Goal: Find specific page/section: Find specific page/section

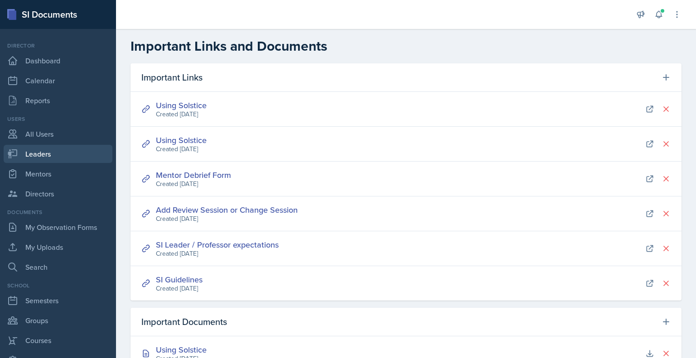
click at [36, 154] on link "Leaders" at bounding box center [58, 154] width 109 height 18
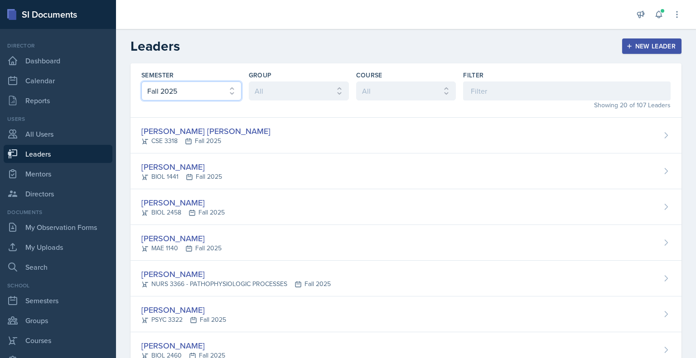
click at [224, 90] on select "All Fall 2025 Spring 2025 Fall 2024 Spring 2024 Fall 2023" at bounding box center [191, 91] width 100 height 19
select select "09a7c210-ed49-4ada-b3d1-76c4812d3e6c"
click at [141, 82] on select "All Fall 2025 Spring 2025 Fall 2024 Spring 2024 Fall 2023" at bounding box center [191, 91] width 100 height 19
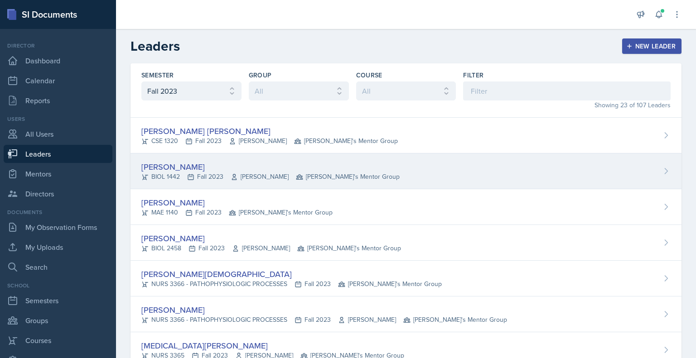
click at [227, 172] on div "BIOL 1442 Fall 2023 [PERSON_NAME] [PERSON_NAME]'s Mentor Group" at bounding box center [270, 177] width 258 height 10
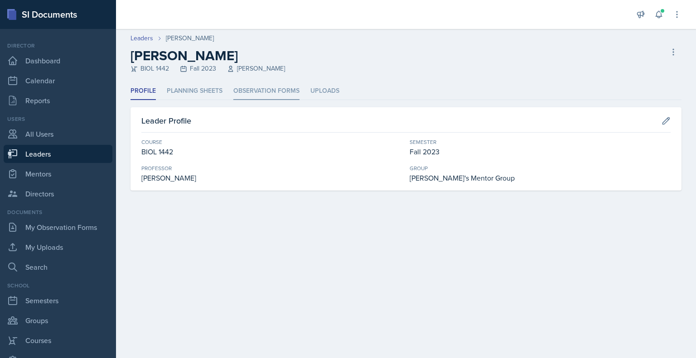
click at [253, 92] on li "Observation Forms" at bounding box center [266, 91] width 66 height 18
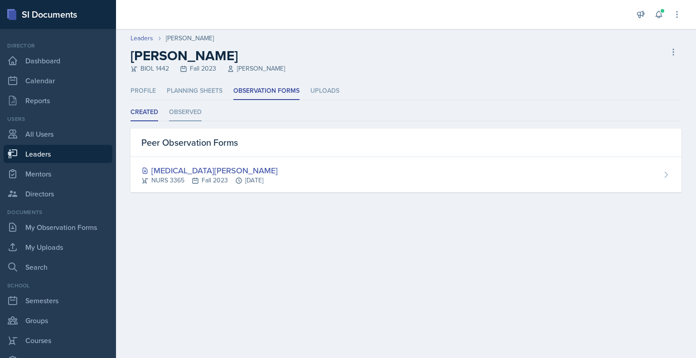
click at [187, 114] on li "Observed" at bounding box center [185, 113] width 33 height 18
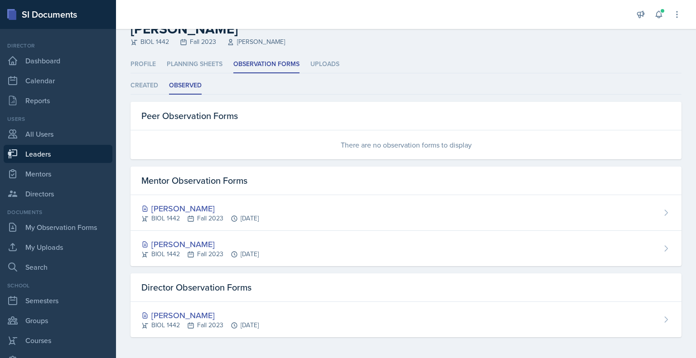
scroll to position [27, 0]
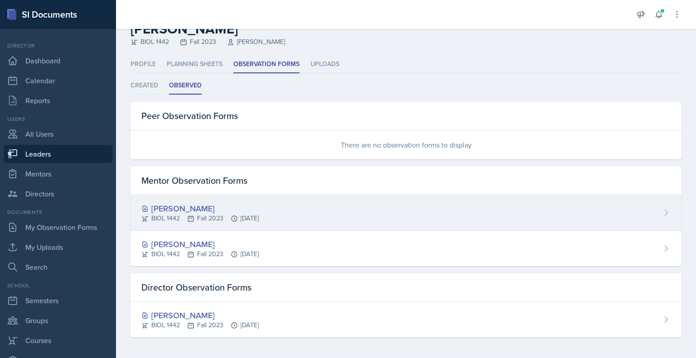
click at [166, 222] on div "BIOL 1442 Fall 2023 [DATE]" at bounding box center [199, 219] width 117 height 10
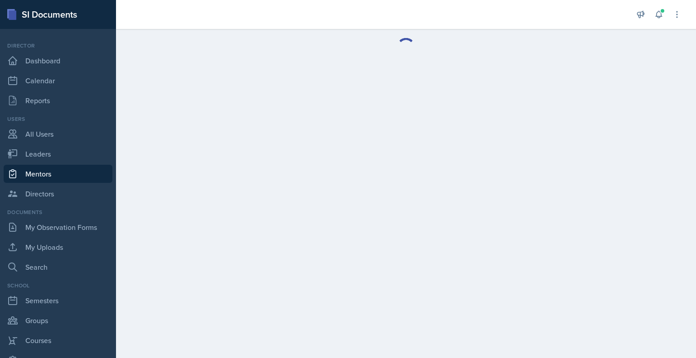
click at [166, 222] on main at bounding box center [406, 193] width 580 height 329
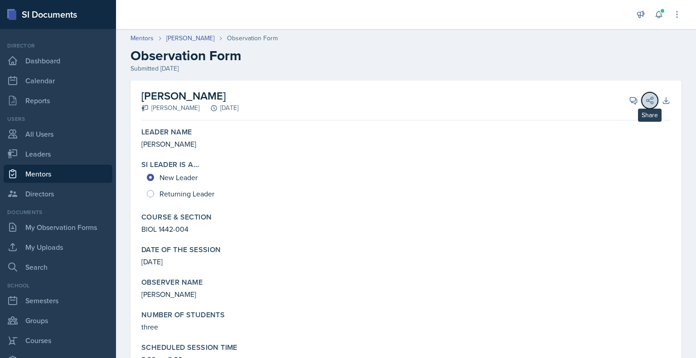
click at [645, 101] on icon at bounding box center [649, 100] width 9 height 9
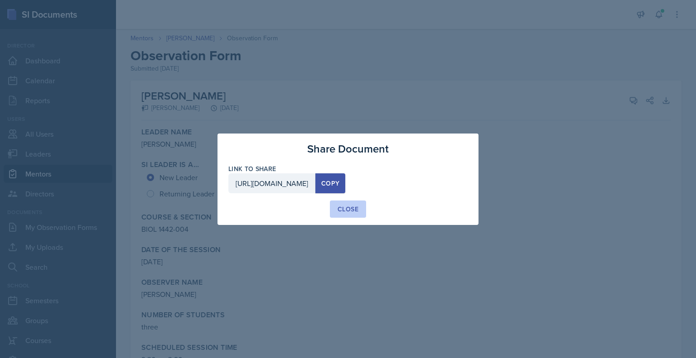
click at [349, 208] on div "Close" at bounding box center [348, 209] width 21 height 9
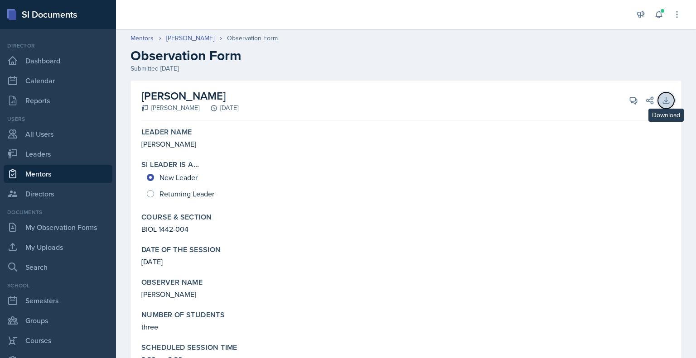
click at [661, 103] on icon at bounding box center [665, 100] width 9 height 9
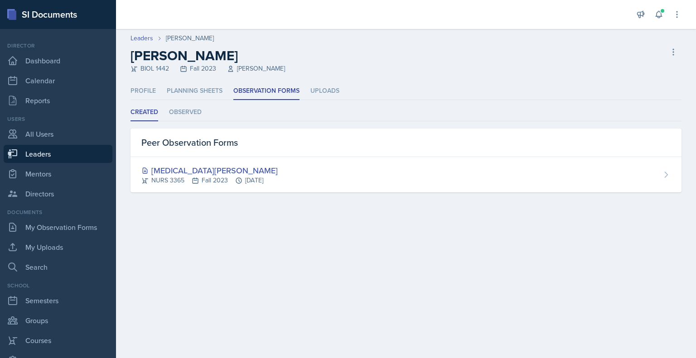
select select "09a7c210-ed49-4ada-b3d1-76c4812d3e6c"
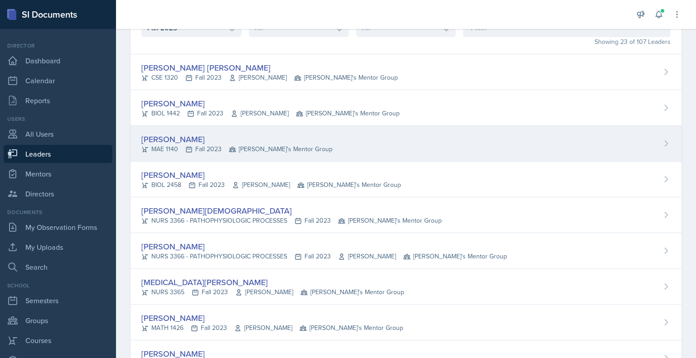
scroll to position [64, 0]
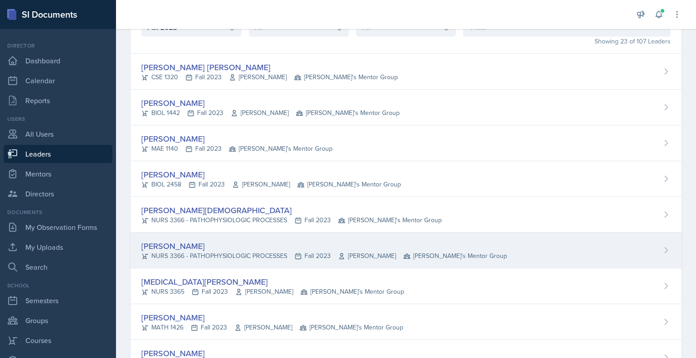
click at [233, 239] on div "[PERSON_NAME] NURS 3366 - PATHOPHYSIOLOGIC PROCESSES Fall 2023 [PERSON_NAME] [P…" at bounding box center [405, 251] width 551 height 36
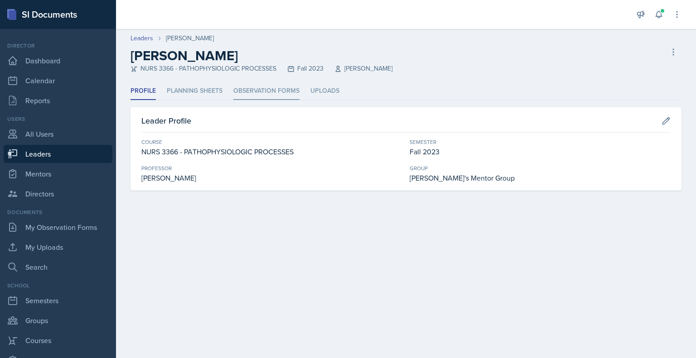
click at [271, 90] on li "Observation Forms" at bounding box center [266, 91] width 66 height 18
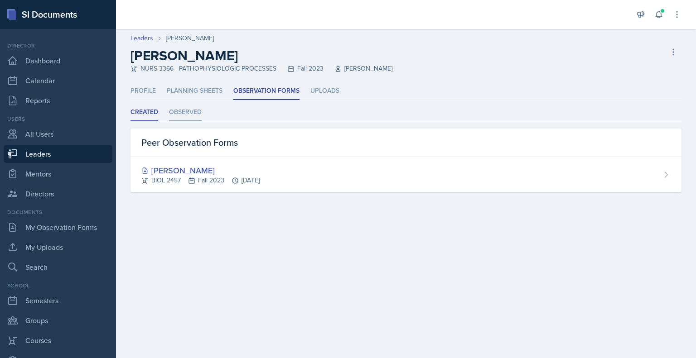
click at [180, 110] on li "Observed" at bounding box center [185, 113] width 33 height 18
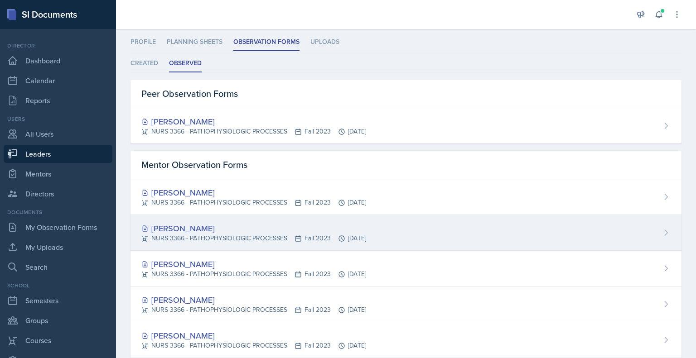
scroll to position [53, 0]
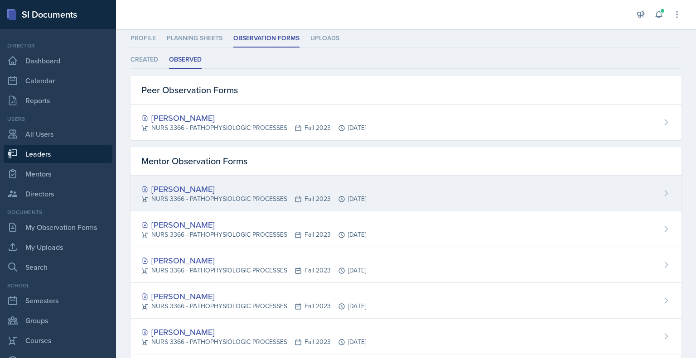
click at [188, 187] on div "[PERSON_NAME]" at bounding box center [253, 189] width 225 height 12
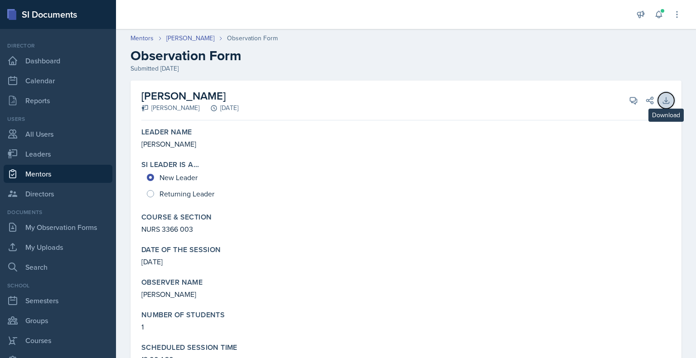
click at [661, 97] on icon at bounding box center [665, 100] width 9 height 9
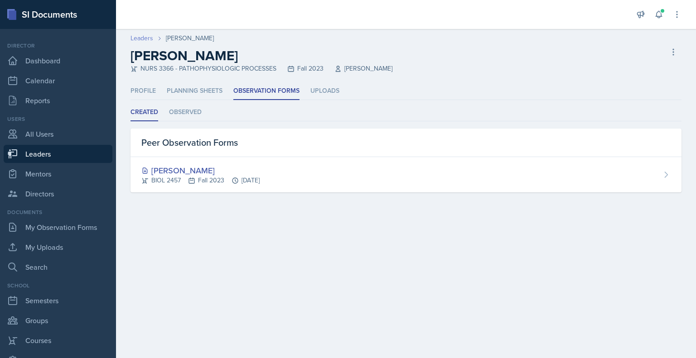
click at [141, 37] on link "Leaders" at bounding box center [141, 39] width 23 height 10
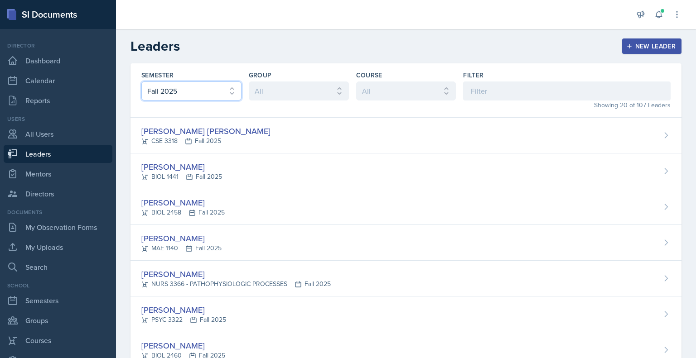
click at [190, 85] on select "All Fall 2025 Spring 2025 Fall 2024 Spring 2024 Fall 2023" at bounding box center [191, 91] width 100 height 19
select select "09a7c210-ed49-4ada-b3d1-76c4812d3e6c"
click at [141, 82] on select "All Fall 2025 Spring 2025 Fall 2024 Spring 2024 Fall 2023" at bounding box center [191, 91] width 100 height 19
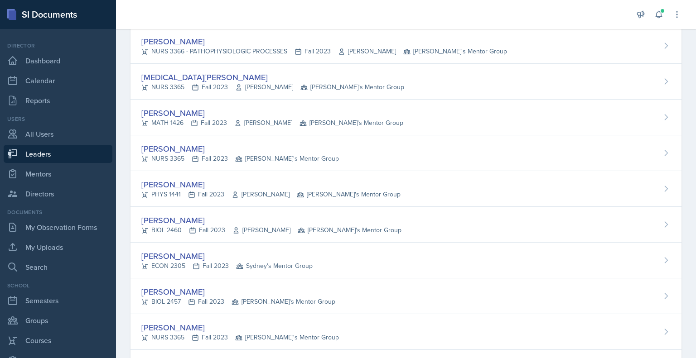
scroll to position [357, 0]
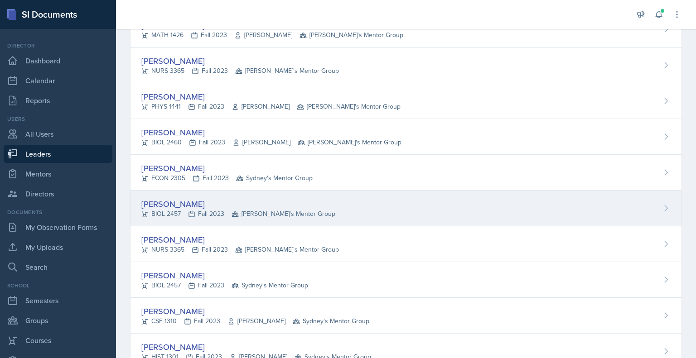
click at [196, 200] on div "[PERSON_NAME]" at bounding box center [238, 204] width 194 height 12
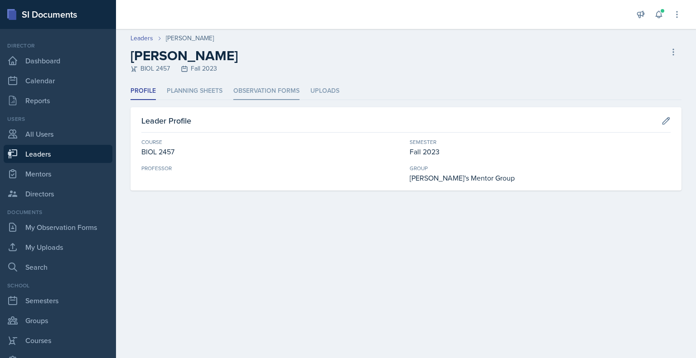
click at [263, 86] on li "Observation Forms" at bounding box center [266, 91] width 66 height 18
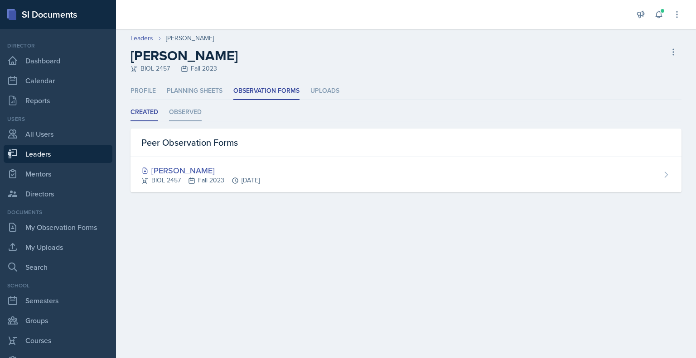
click at [189, 112] on li "Observed" at bounding box center [185, 113] width 33 height 18
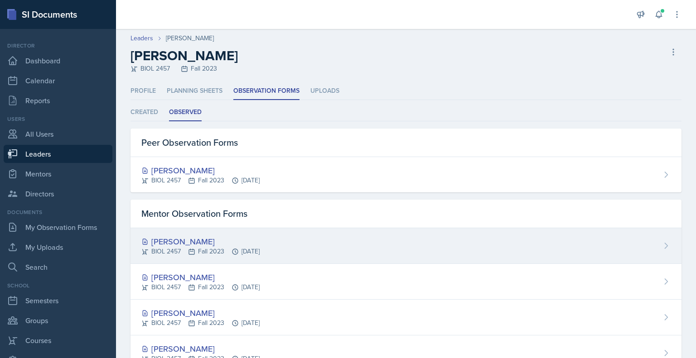
click at [329, 251] on div "[PERSON_NAME] BIOL 2457 Fall 2023 [DATE]" at bounding box center [405, 246] width 551 height 36
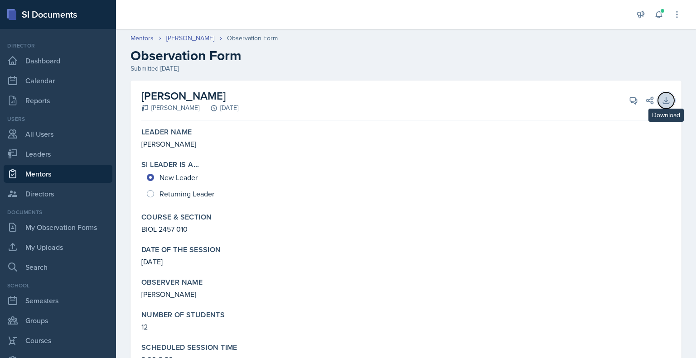
click at [661, 97] on icon at bounding box center [665, 100] width 9 height 9
click at [149, 36] on link "Mentors" at bounding box center [141, 39] width 23 height 10
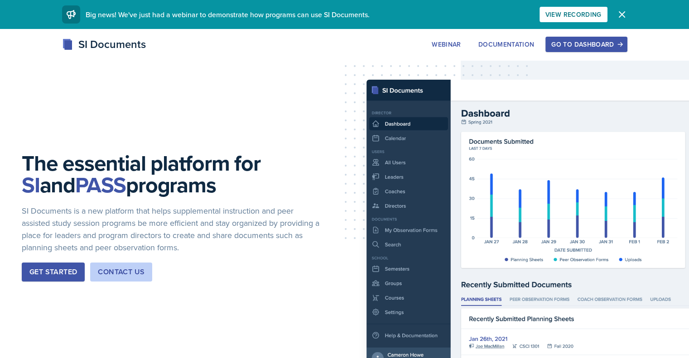
click at [621, 45] on div "Go to Dashboard" at bounding box center [586, 44] width 70 height 7
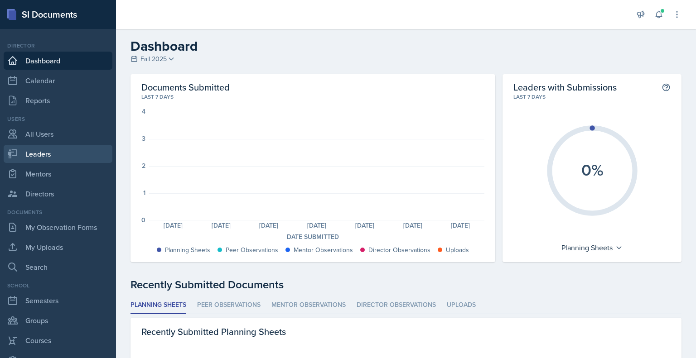
click at [29, 152] on link "Leaders" at bounding box center [58, 154] width 109 height 18
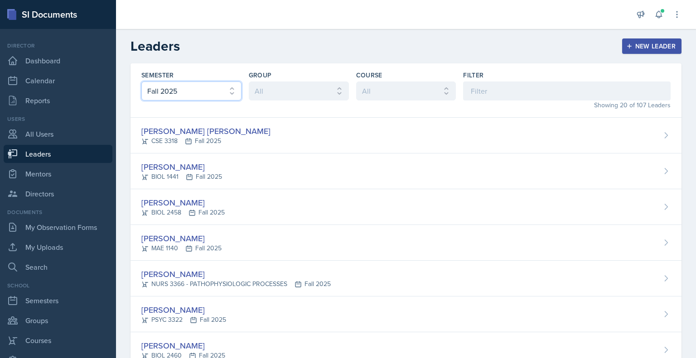
click at [201, 86] on select "All Fall 2025 Spring 2025 Fall 2024 Spring 2024 Fall 2023" at bounding box center [191, 91] width 100 height 19
select select "09a7c210-ed49-4ada-b3d1-76c4812d3e6c"
click at [141, 82] on select "All Fall 2025 Spring 2025 Fall 2024 Spring 2024 Fall 2023" at bounding box center [191, 91] width 100 height 19
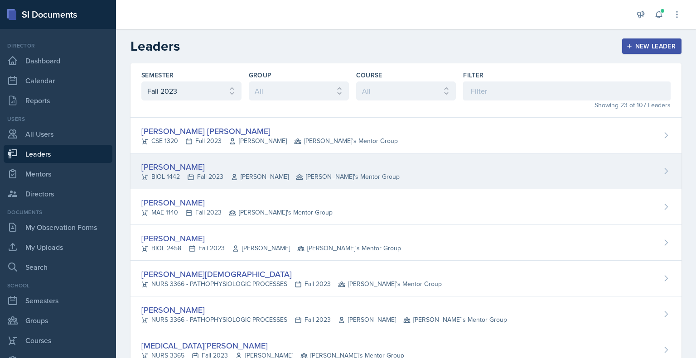
click at [189, 168] on div "[PERSON_NAME]" at bounding box center [270, 167] width 258 height 12
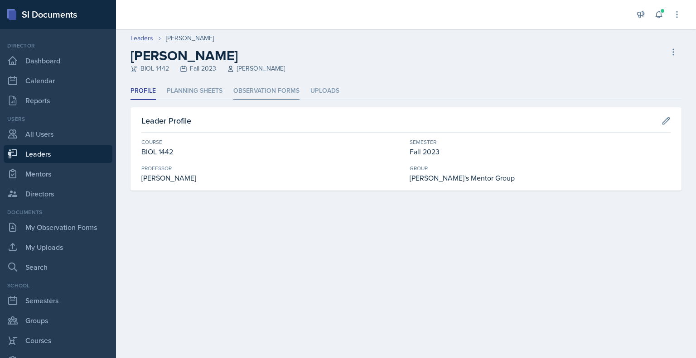
click at [257, 94] on li "Observation Forms" at bounding box center [266, 91] width 66 height 18
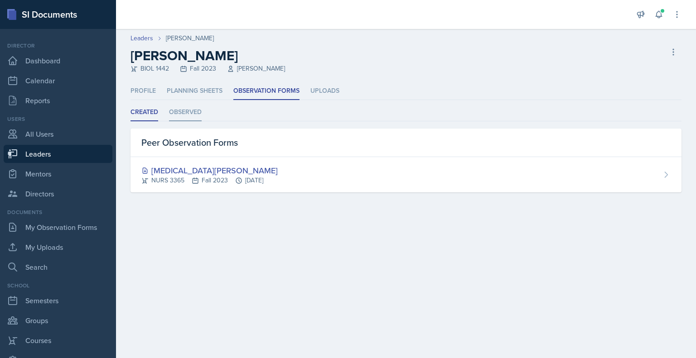
click at [187, 113] on li "Observed" at bounding box center [185, 113] width 33 height 18
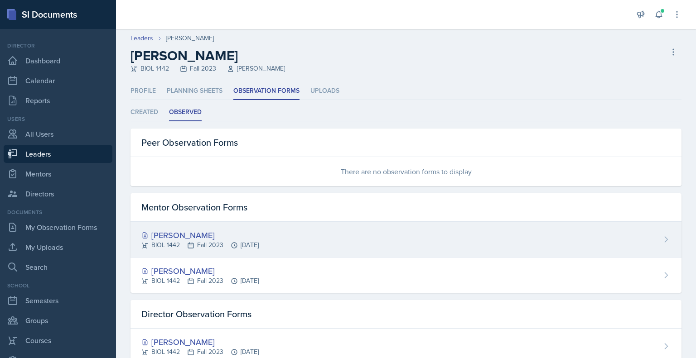
scroll to position [27, 0]
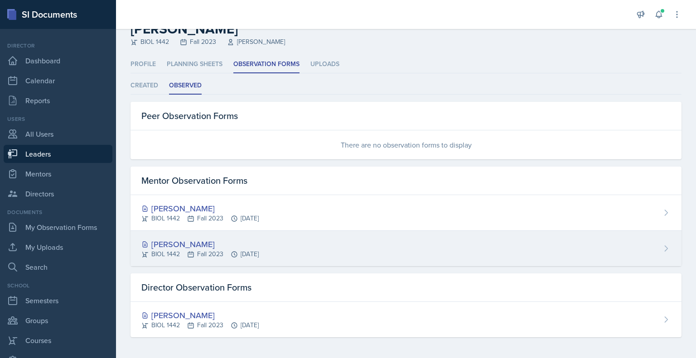
click at [181, 243] on div "[PERSON_NAME]" at bounding box center [199, 244] width 117 height 12
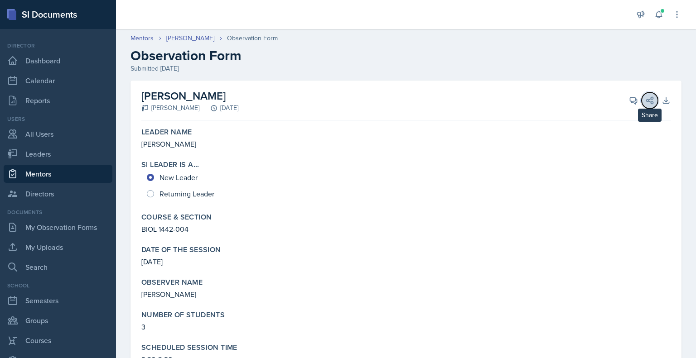
click at [645, 102] on icon at bounding box center [649, 100] width 9 height 9
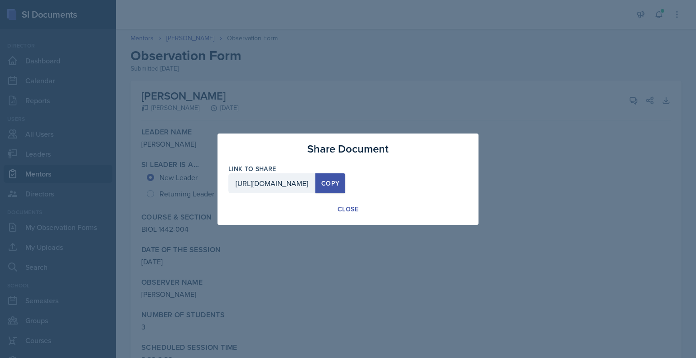
click at [339, 185] on div "Copy" at bounding box center [330, 183] width 18 height 7
click at [346, 204] on button "Close" at bounding box center [348, 209] width 36 height 17
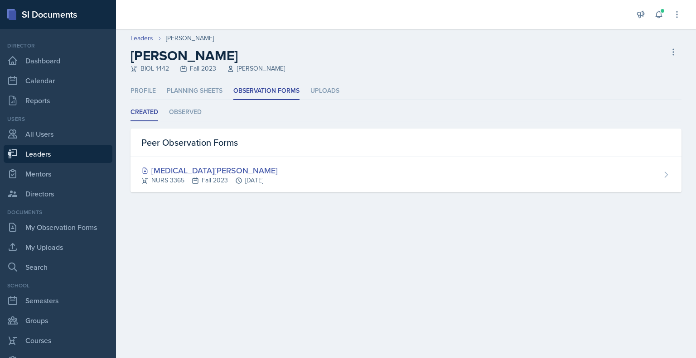
select select "09a7c210-ed49-4ada-b3d1-76c4812d3e6c"
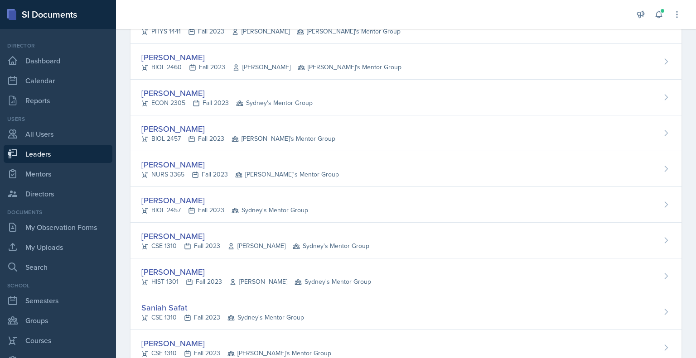
scroll to position [434, 0]
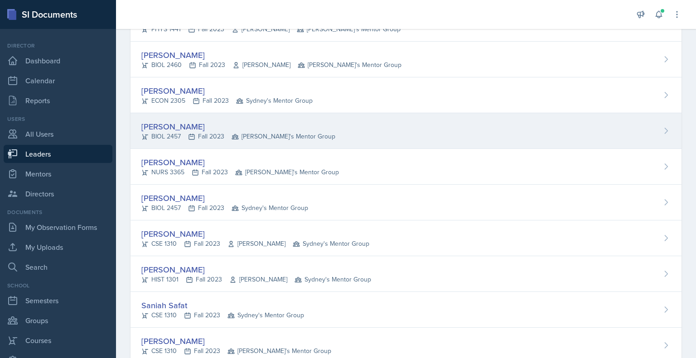
click at [179, 122] on div "[PERSON_NAME]" at bounding box center [238, 127] width 194 height 12
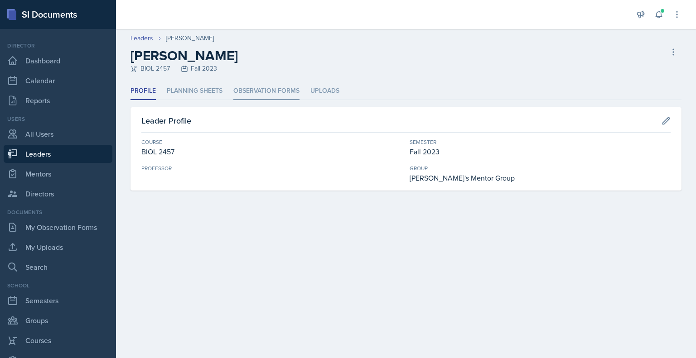
click at [270, 95] on li "Observation Forms" at bounding box center [266, 91] width 66 height 18
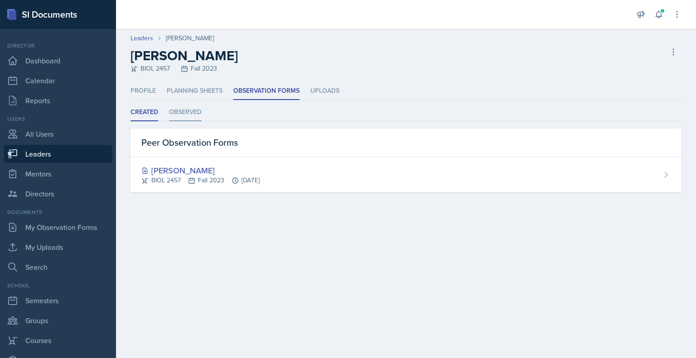
click at [178, 112] on li "Observed" at bounding box center [185, 113] width 33 height 18
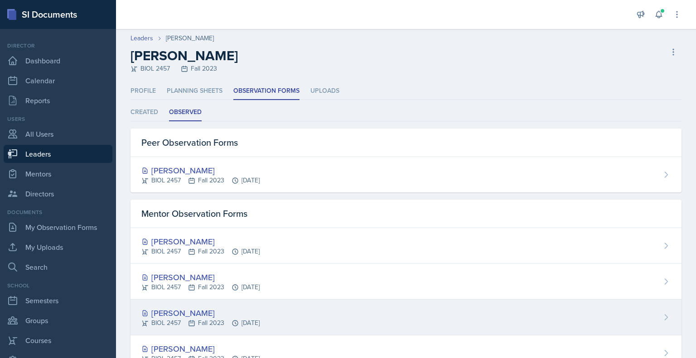
click at [167, 310] on div "[PERSON_NAME]" at bounding box center [200, 313] width 118 height 12
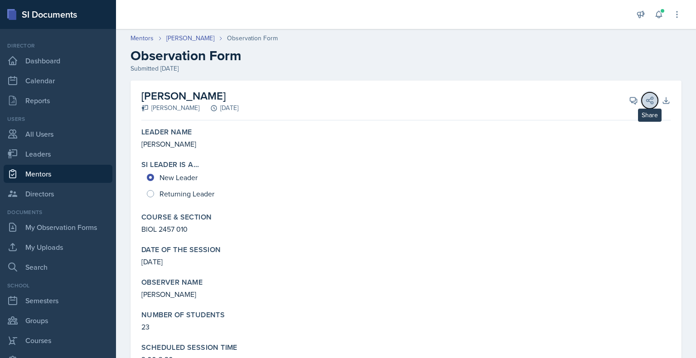
click at [645, 101] on icon at bounding box center [649, 100] width 9 height 9
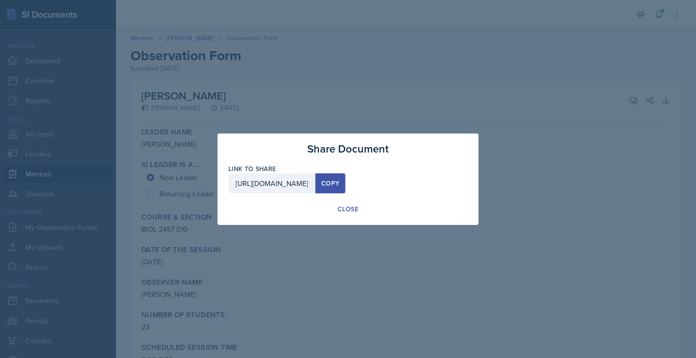
click at [339, 187] on div "Copy" at bounding box center [330, 183] width 18 height 7
click at [348, 213] on div "Close" at bounding box center [348, 209] width 21 height 9
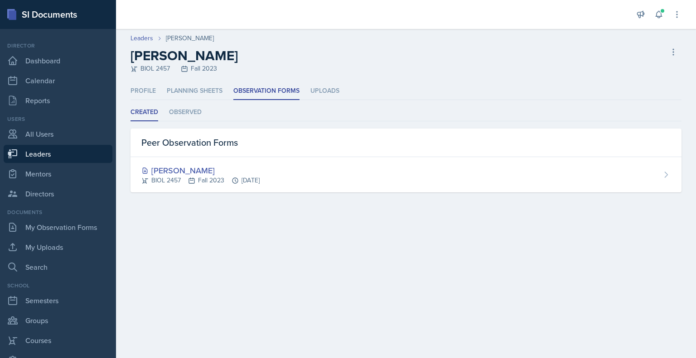
select select "09a7c210-ed49-4ada-b3d1-76c4812d3e6c"
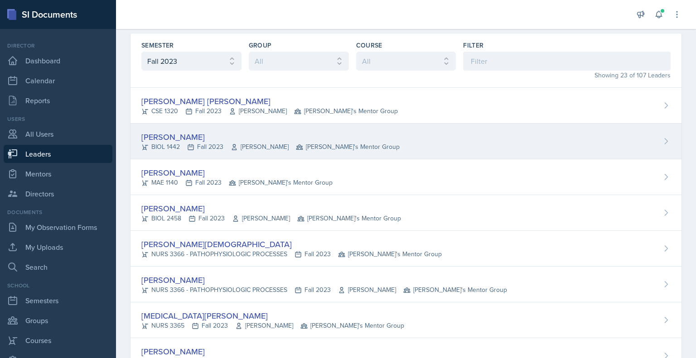
scroll to position [32, 0]
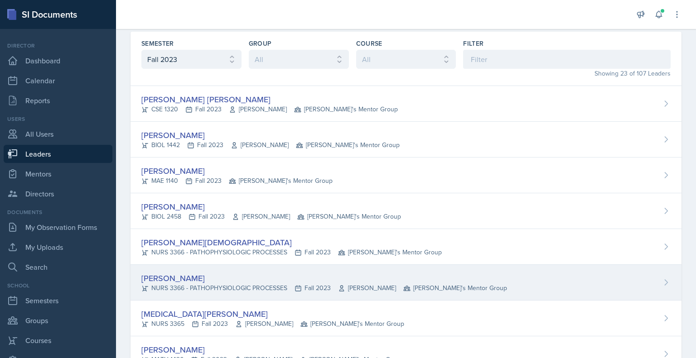
click at [151, 284] on div "NURS 3366 - PATHOPHYSIOLOGIC PROCESSES Fall 2023 [PERSON_NAME] [PERSON_NAME]'s …" at bounding box center [324, 289] width 366 height 10
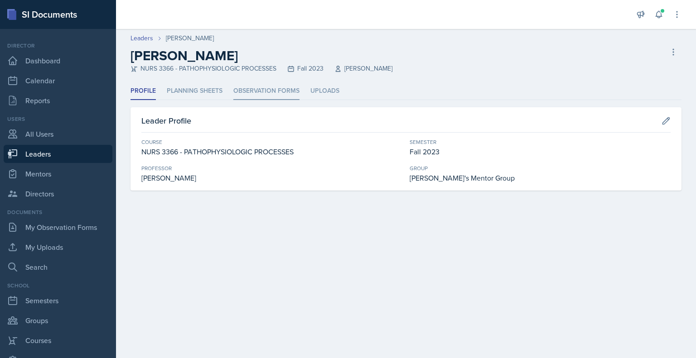
click at [279, 86] on li "Observation Forms" at bounding box center [266, 91] width 66 height 18
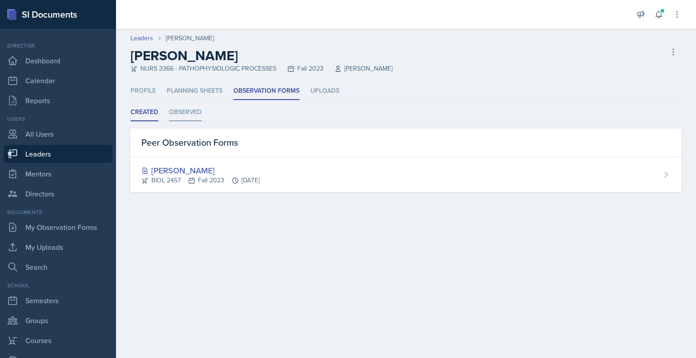
click at [181, 113] on li "Observed" at bounding box center [185, 113] width 33 height 18
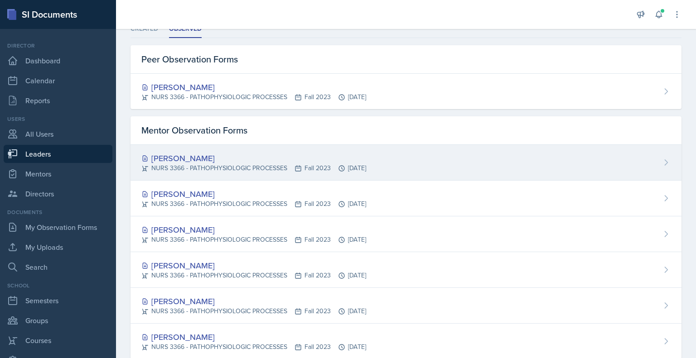
scroll to position [85, 0]
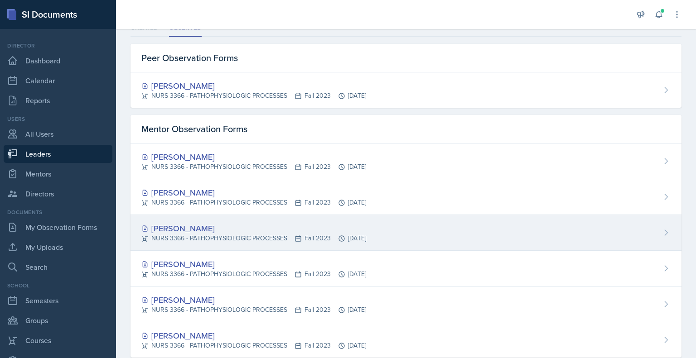
click at [235, 232] on div "[PERSON_NAME]" at bounding box center [253, 228] width 225 height 12
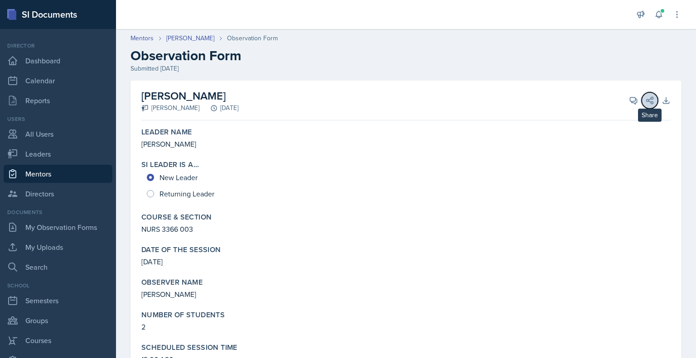
click at [645, 101] on icon at bounding box center [649, 100] width 9 height 9
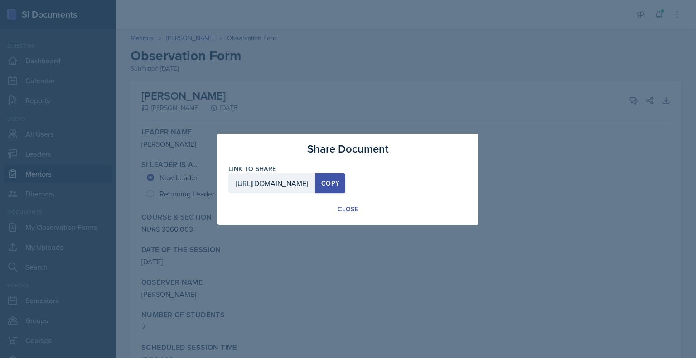
click at [339, 184] on div "Copy" at bounding box center [330, 183] width 18 height 7
click at [348, 208] on div "Close" at bounding box center [348, 209] width 21 height 9
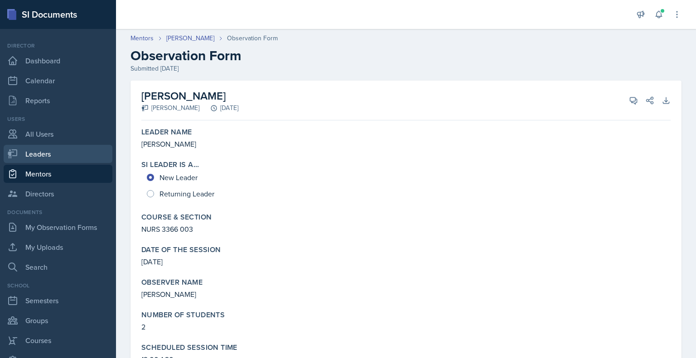
click at [32, 155] on link "Leaders" at bounding box center [58, 154] width 109 height 18
select select "a8c40de0-d7eb-4f82-90ee-ac0c6ce45f71"
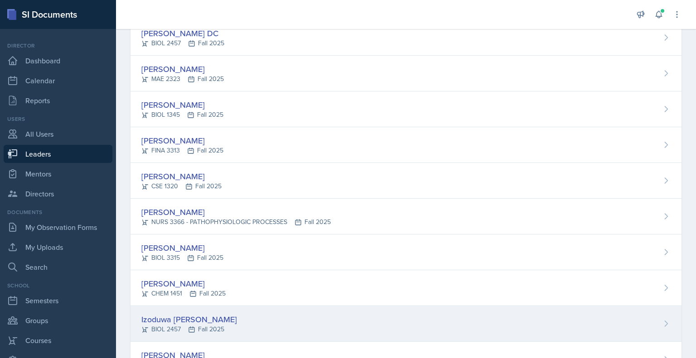
scroll to position [348, 0]
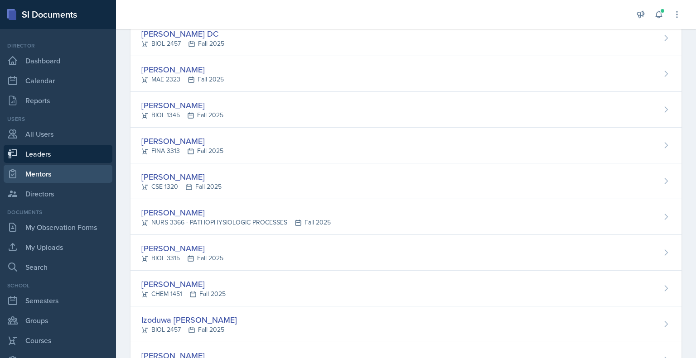
click at [37, 175] on link "Mentors" at bounding box center [58, 174] width 109 height 18
select select "a8c40de0-d7eb-4f82-90ee-ac0c6ce45f71"
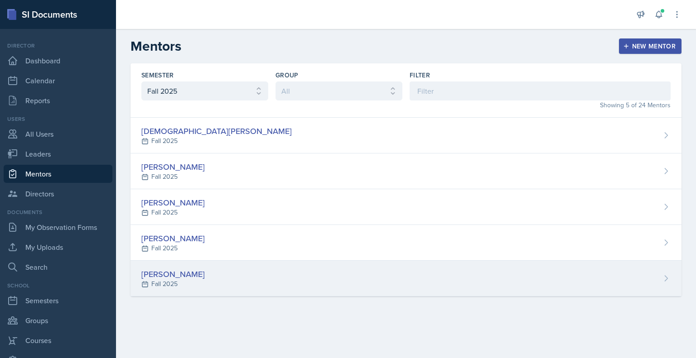
click at [155, 274] on div "[PERSON_NAME]" at bounding box center [172, 274] width 63 height 12
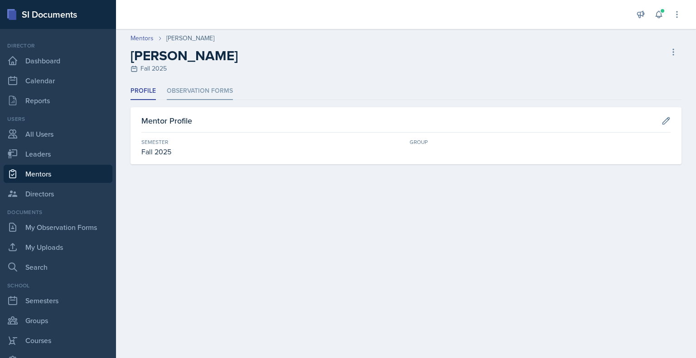
click at [188, 92] on li "Observation Forms" at bounding box center [200, 91] width 66 height 18
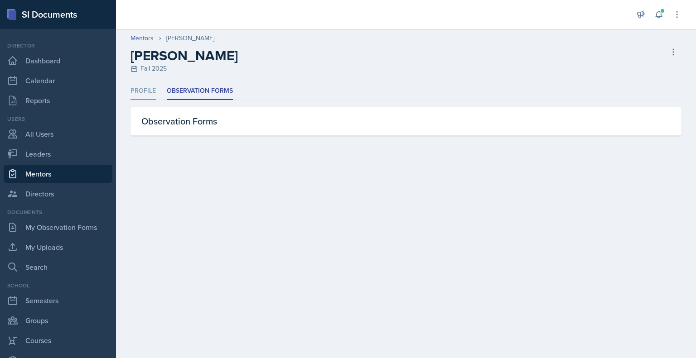
click at [146, 91] on li "Profile" at bounding box center [142, 91] width 25 height 18
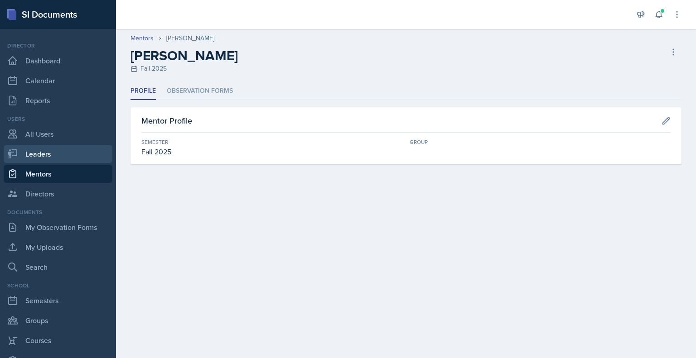
click at [27, 152] on link "Leaders" at bounding box center [58, 154] width 109 height 18
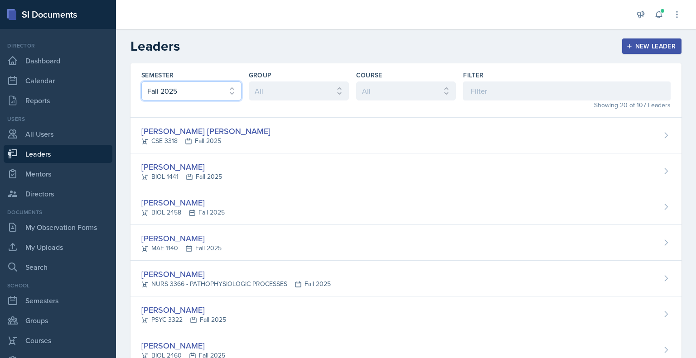
click at [189, 94] on select "All Fall 2025 Spring 2025 Fall 2024 Spring 2024 Fall 2023" at bounding box center [191, 91] width 100 height 19
select select "40819aeb-e3f4-4e20-8d69-5f6a81f67bb6"
click at [141, 82] on select "All Fall 2025 Spring 2025 Fall 2024 Spring 2024 Fall 2023" at bounding box center [191, 91] width 100 height 19
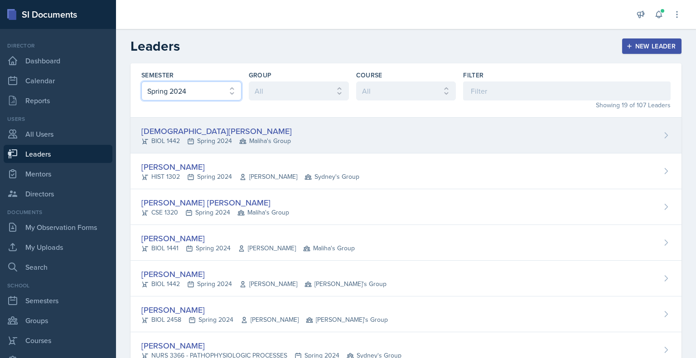
scroll to position [459, 0]
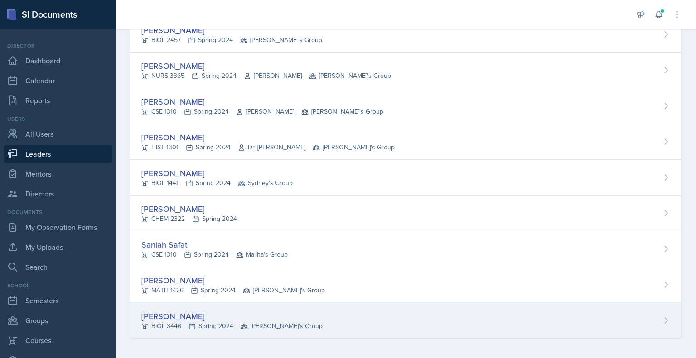
click at [164, 315] on div "[PERSON_NAME]" at bounding box center [231, 316] width 181 height 12
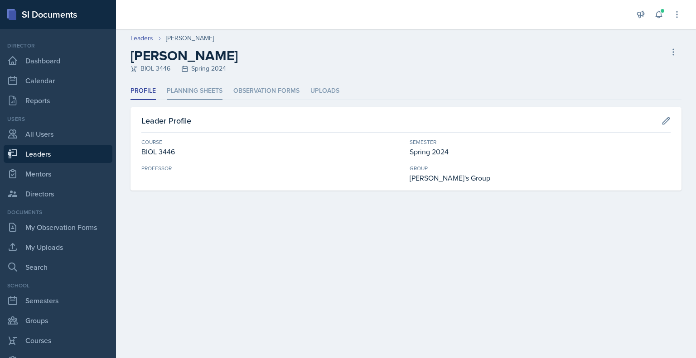
click at [200, 90] on li "Planning Sheets" at bounding box center [195, 91] width 56 height 18
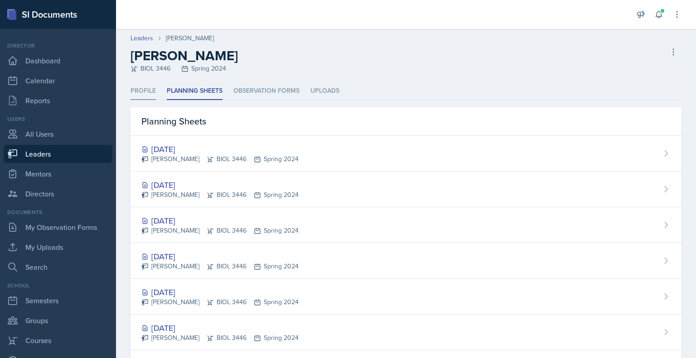
click at [146, 91] on li "Profile" at bounding box center [142, 91] width 25 height 18
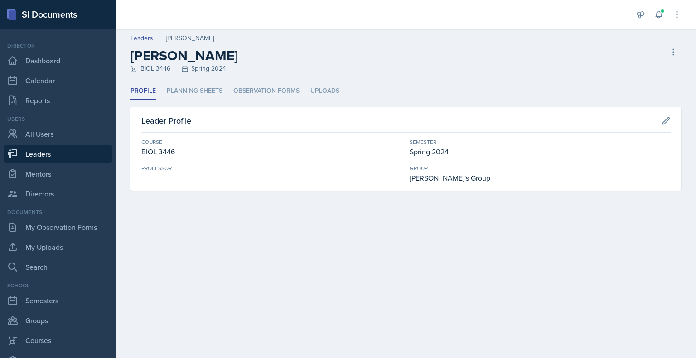
click at [36, 155] on link "Leaders" at bounding box center [58, 154] width 109 height 18
select select "a8c40de0-d7eb-4f82-90ee-ac0c6ce45f71"
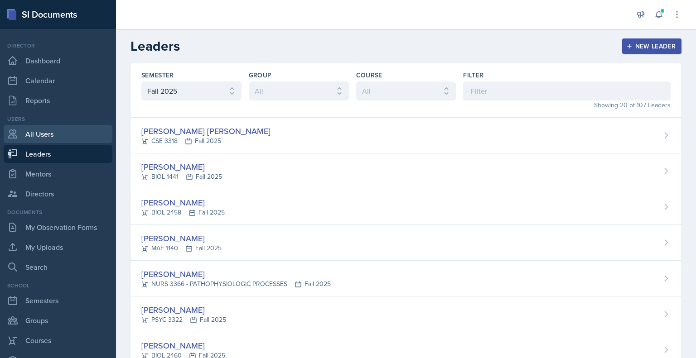
click at [53, 137] on link "All Users" at bounding box center [58, 134] width 109 height 18
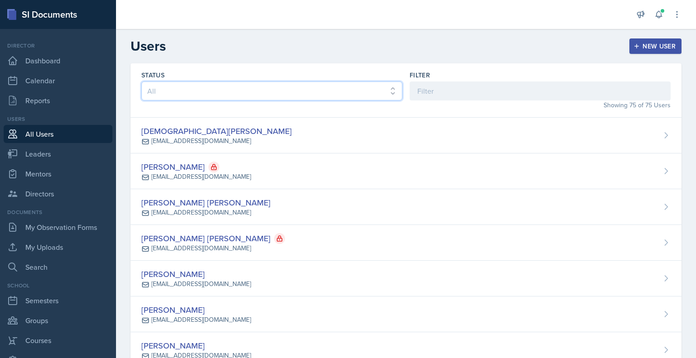
click at [186, 90] on select "All Active Inactive" at bounding box center [271, 91] width 261 height 19
click at [425, 88] on input at bounding box center [540, 91] width 261 height 19
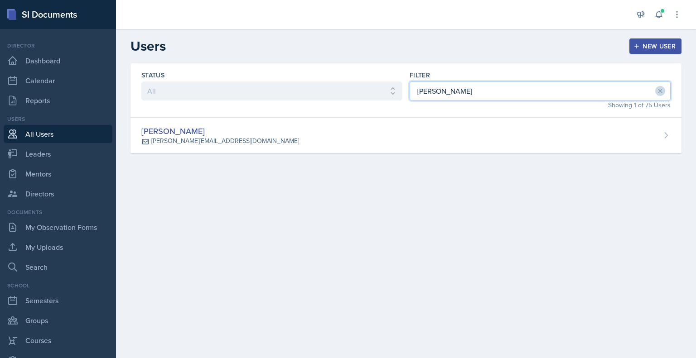
type input "[PERSON_NAME]"
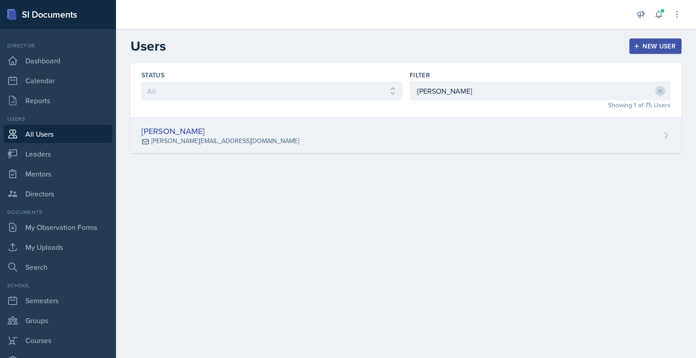
click at [223, 130] on div "[PERSON_NAME]" at bounding box center [220, 131] width 158 height 12
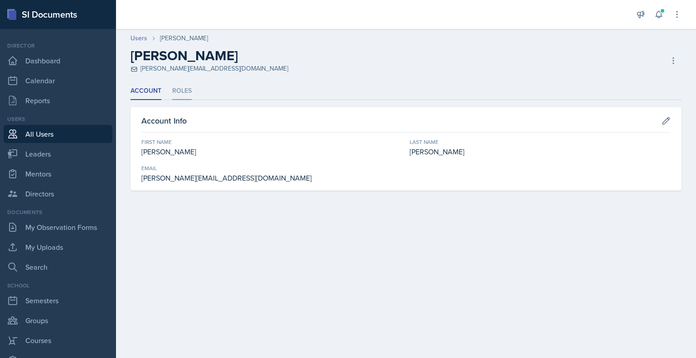
click at [179, 90] on li "Roles" at bounding box center [181, 91] width 19 height 18
